Goal: Understand site structure: Understand site structure

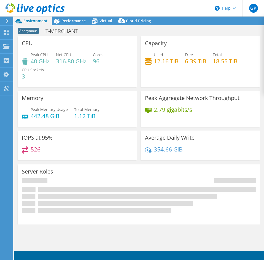
select select "USD"
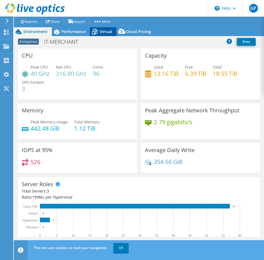
click at [104, 32] on span "Virtual" at bounding box center [105, 31] width 13 height 5
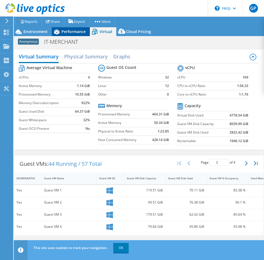
click at [58, 32] on icon at bounding box center [57, 31] width 6 height 5
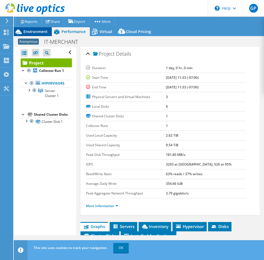
click at [42, 31] on span "Environment" at bounding box center [35, 31] width 24 height 5
